Goal: Information Seeking & Learning: Learn about a topic

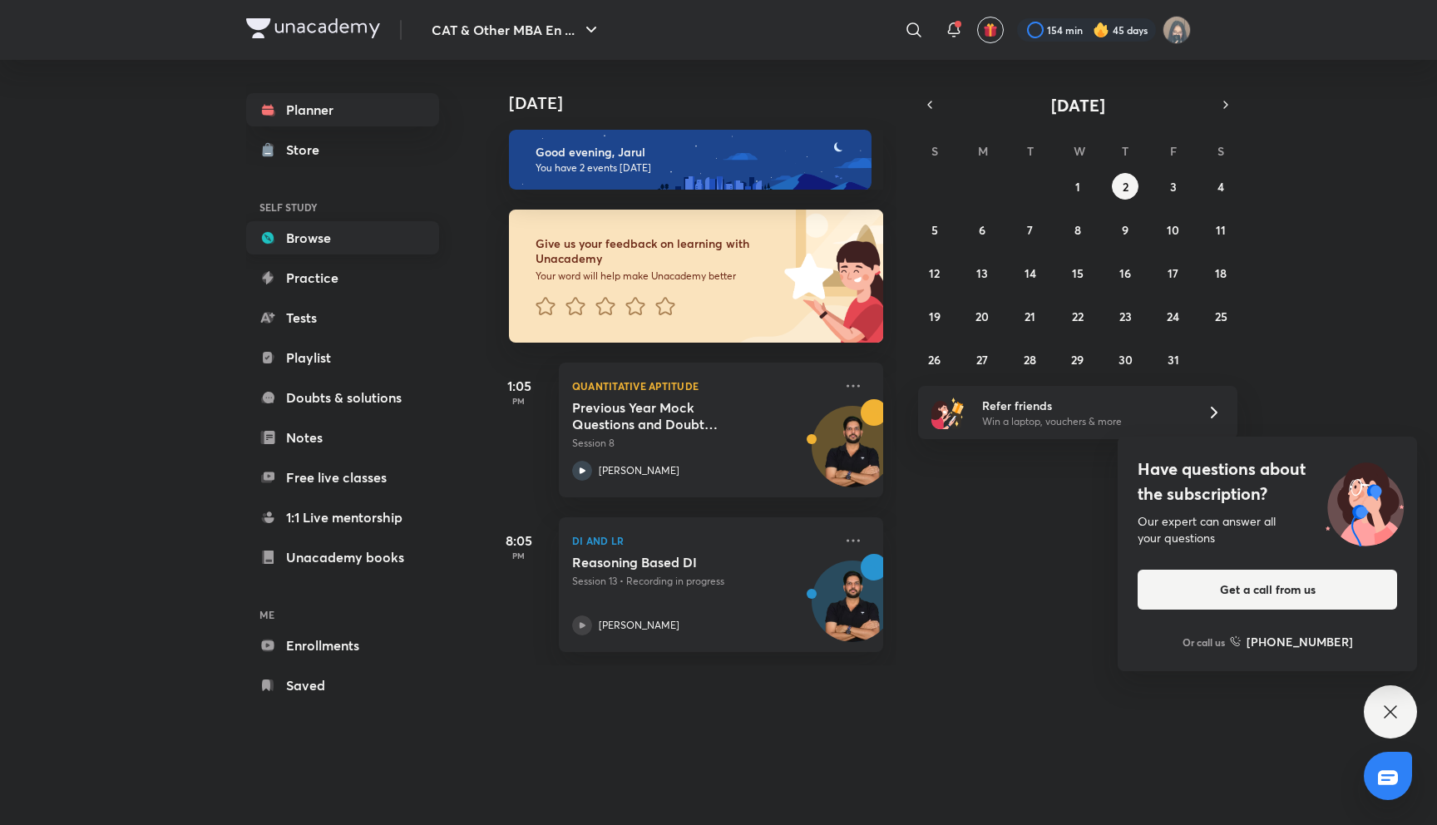
click at [318, 240] on link "Browse" at bounding box center [342, 237] width 193 height 33
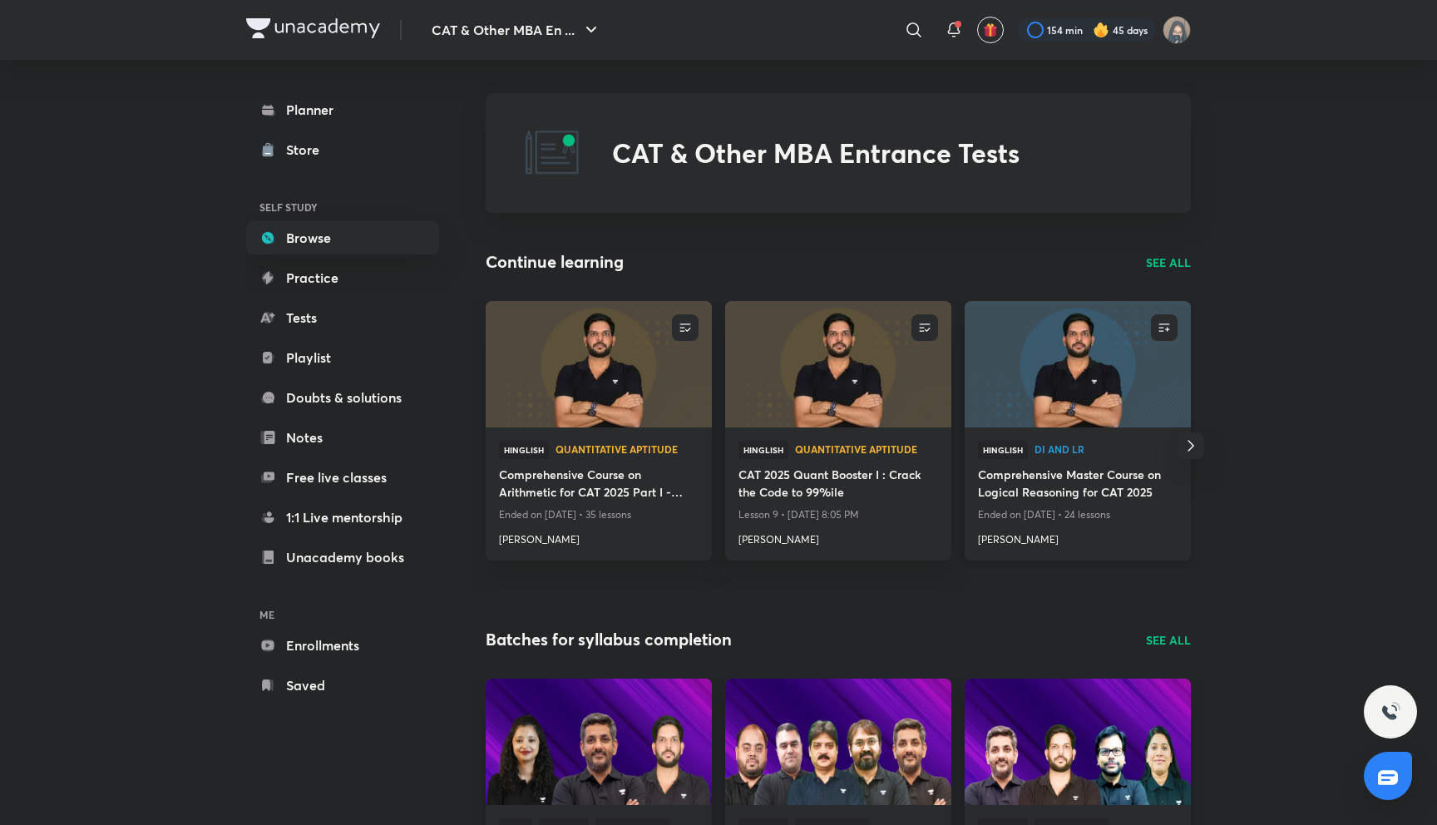
click at [1069, 476] on h4 "Comprehensive Master Course on Logical Reasoning for CAT 2025" at bounding box center [1078, 485] width 200 height 38
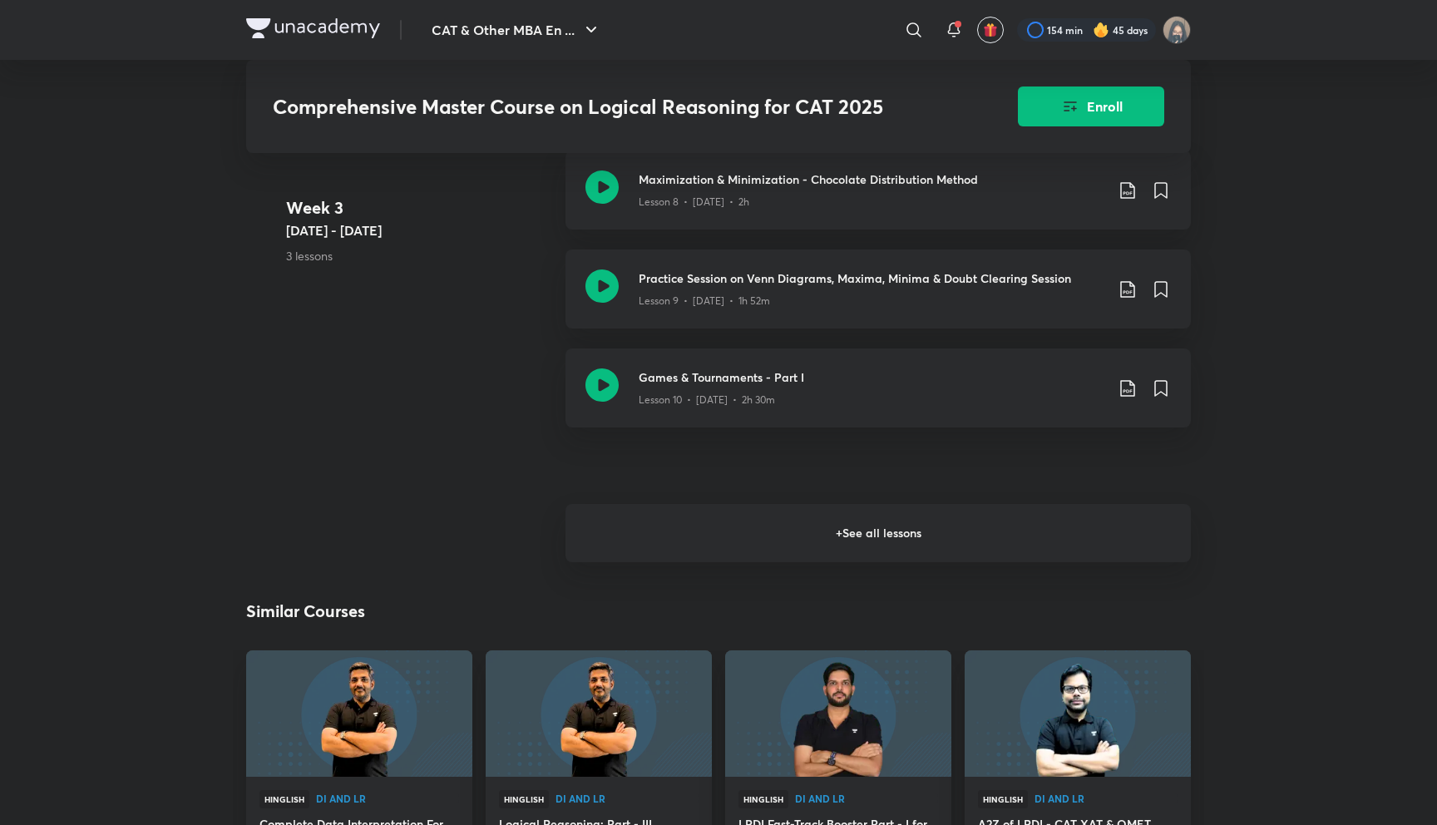
click at [682, 515] on h6 "+ See all lessons" at bounding box center [878, 533] width 625 height 58
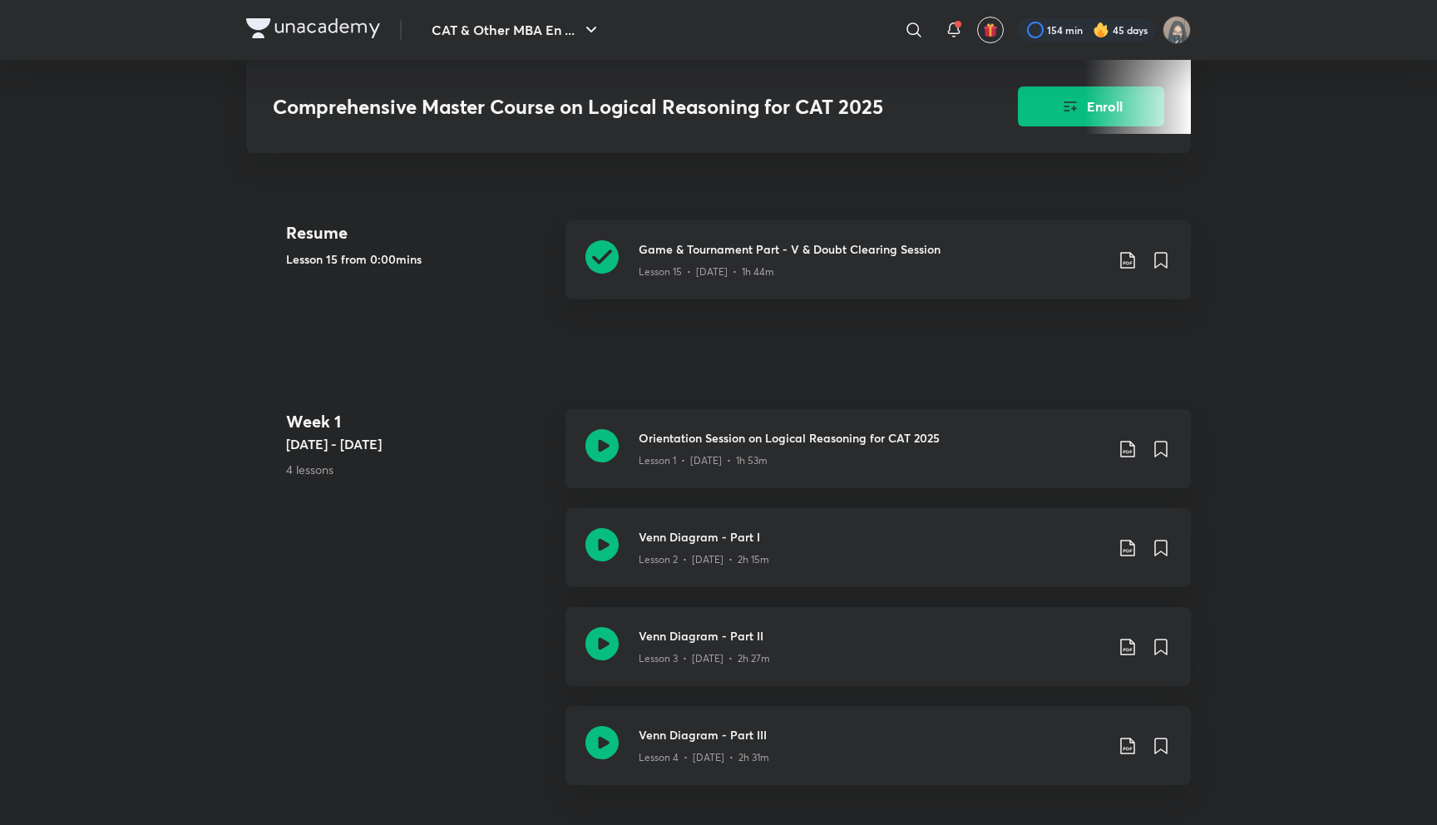
scroll to position [685, 0]
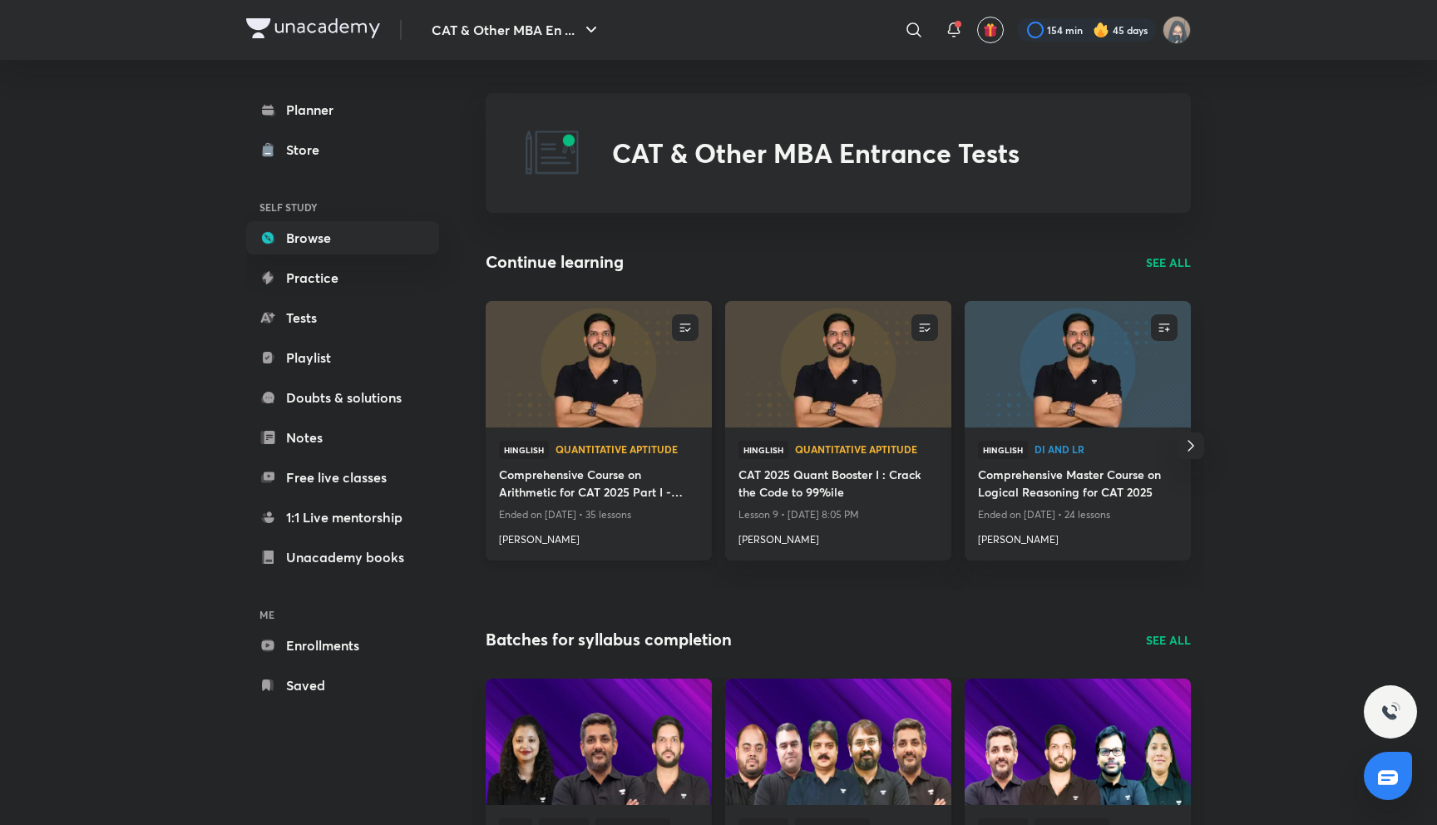
click at [566, 473] on h4 "Comprehensive Course on Arithmetic for CAT 2025 Part I - Zero to Mastery" at bounding box center [599, 485] width 200 height 38
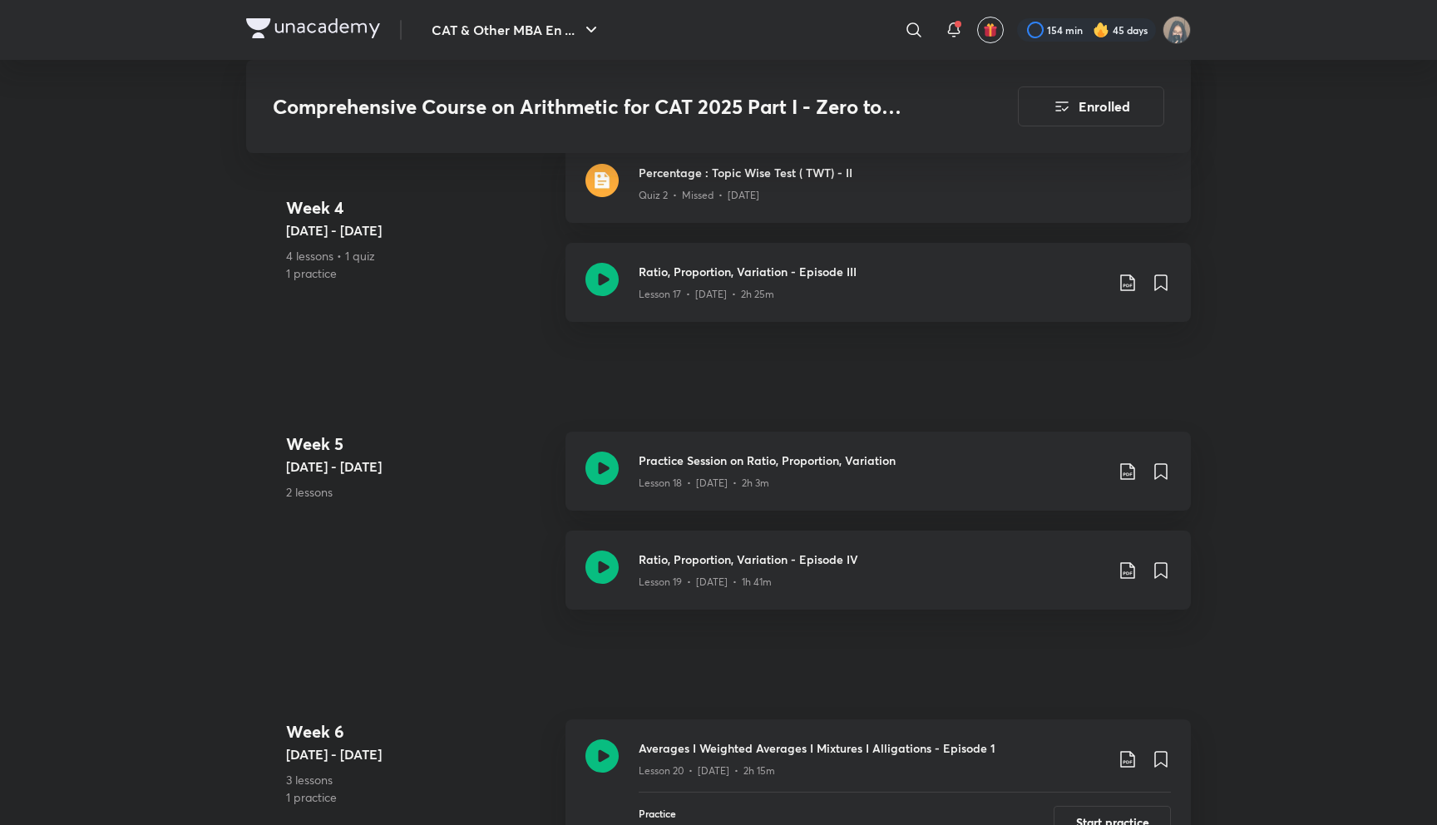
scroll to position [3069, 0]
